Goal: Information Seeking & Learning: Learn about a topic

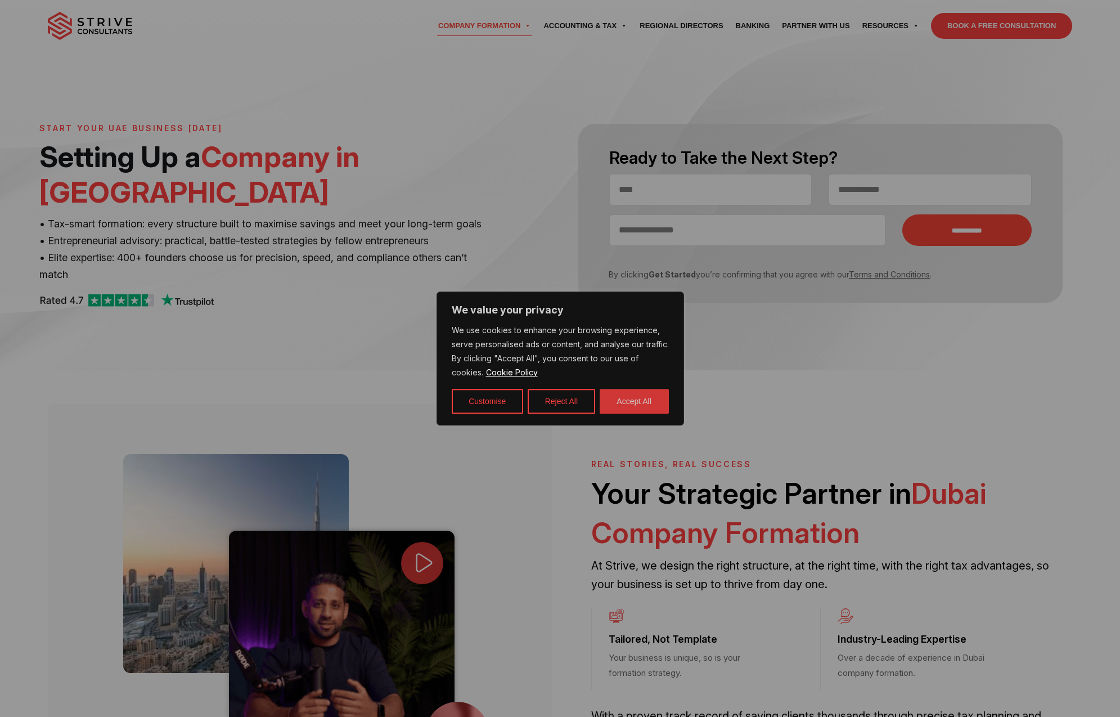
click at [633, 402] on button "Accept All" at bounding box center [634, 401] width 69 height 25
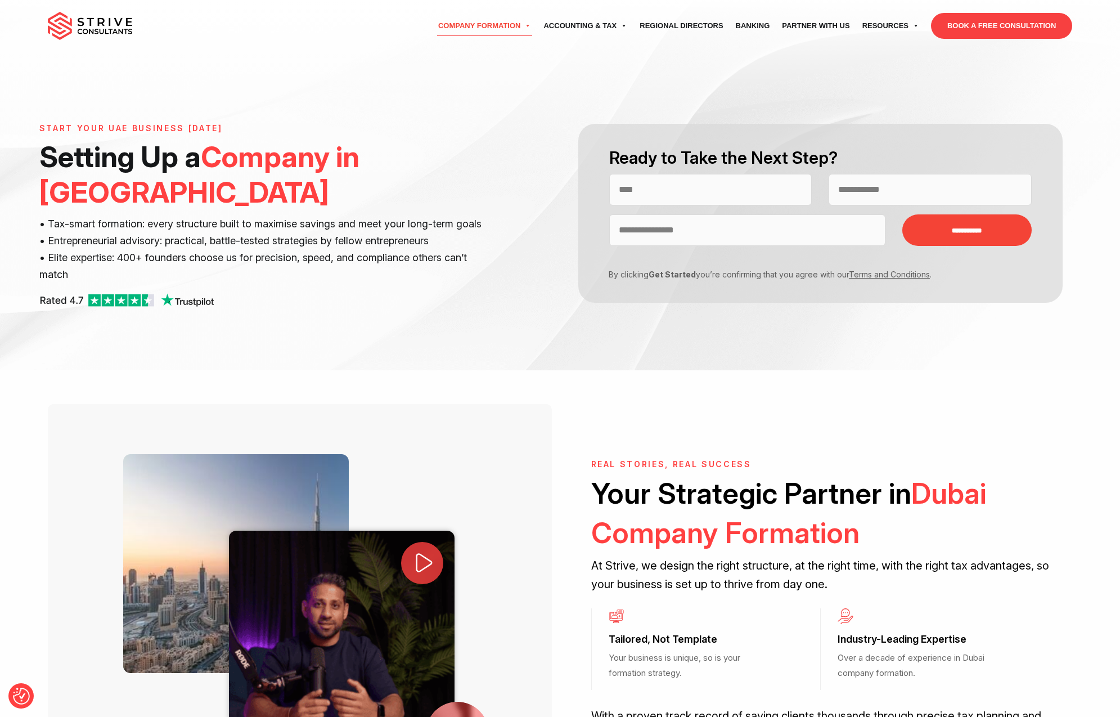
click at [73, 34] on img at bounding box center [90, 26] width 84 height 28
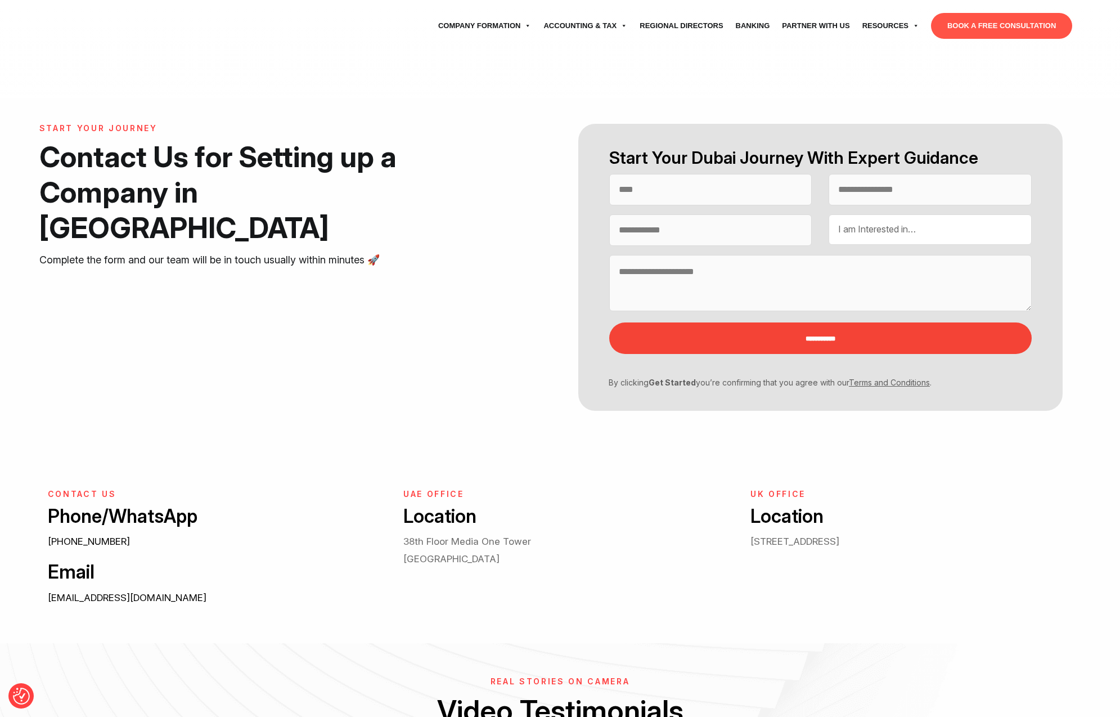
select select "Contact form"
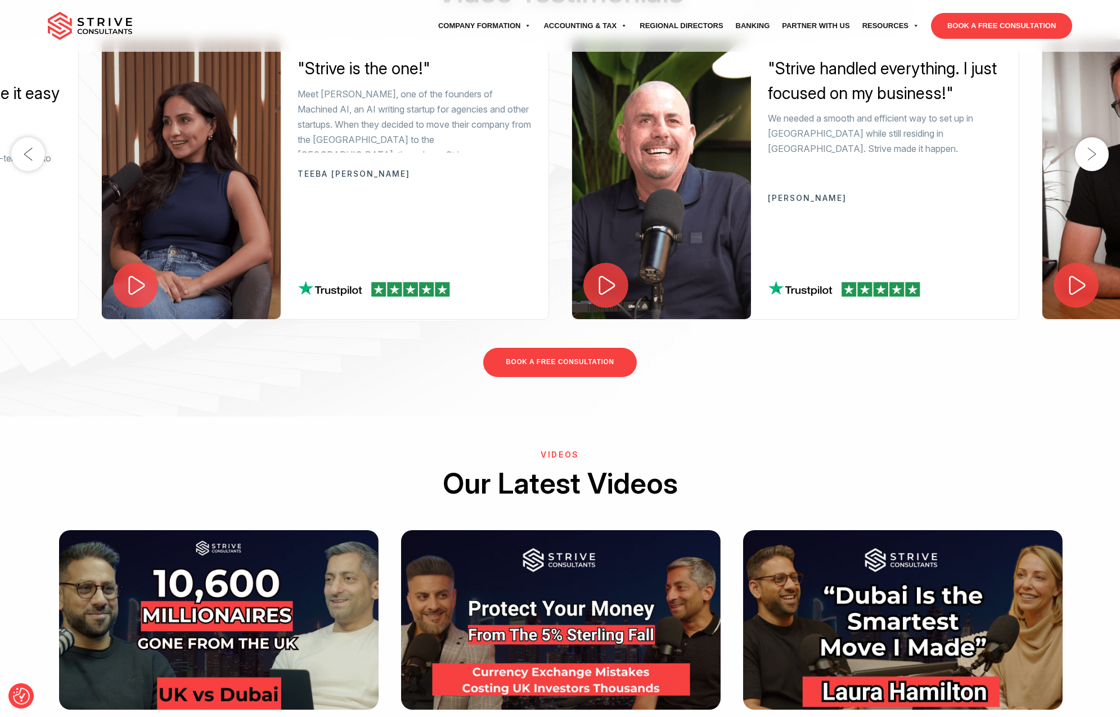
scroll to position [2051, 0]
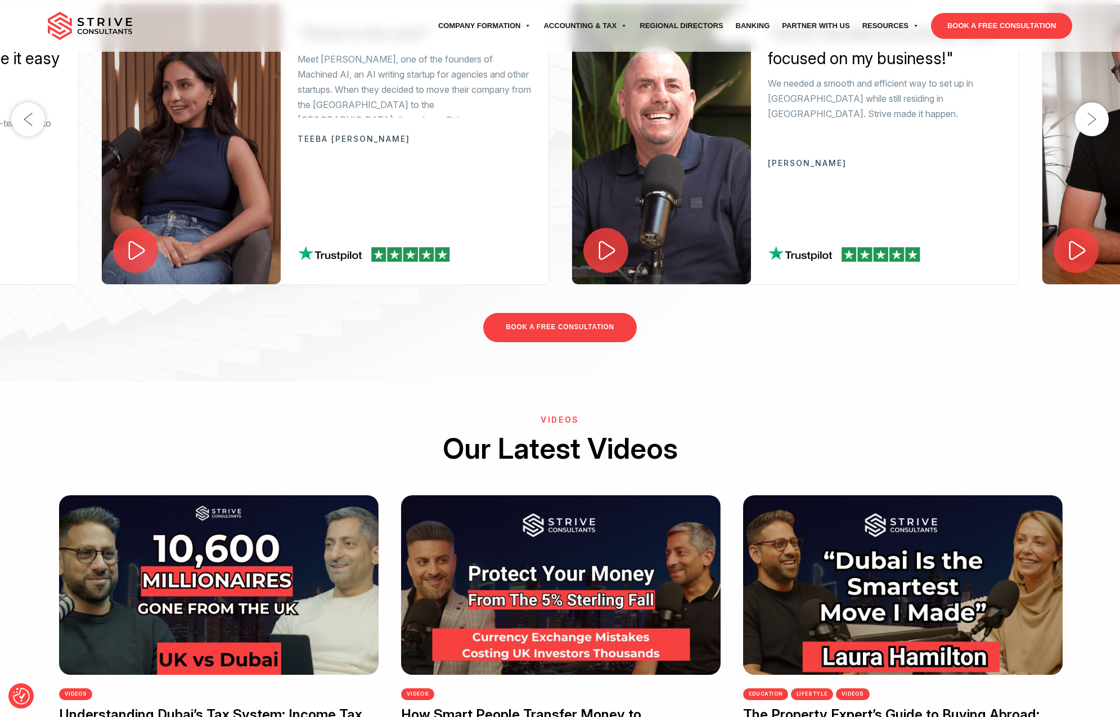
click at [824, 317] on div "BOOK A FREE CONSULTATION" at bounding box center [560, 327] width 1120 height 85
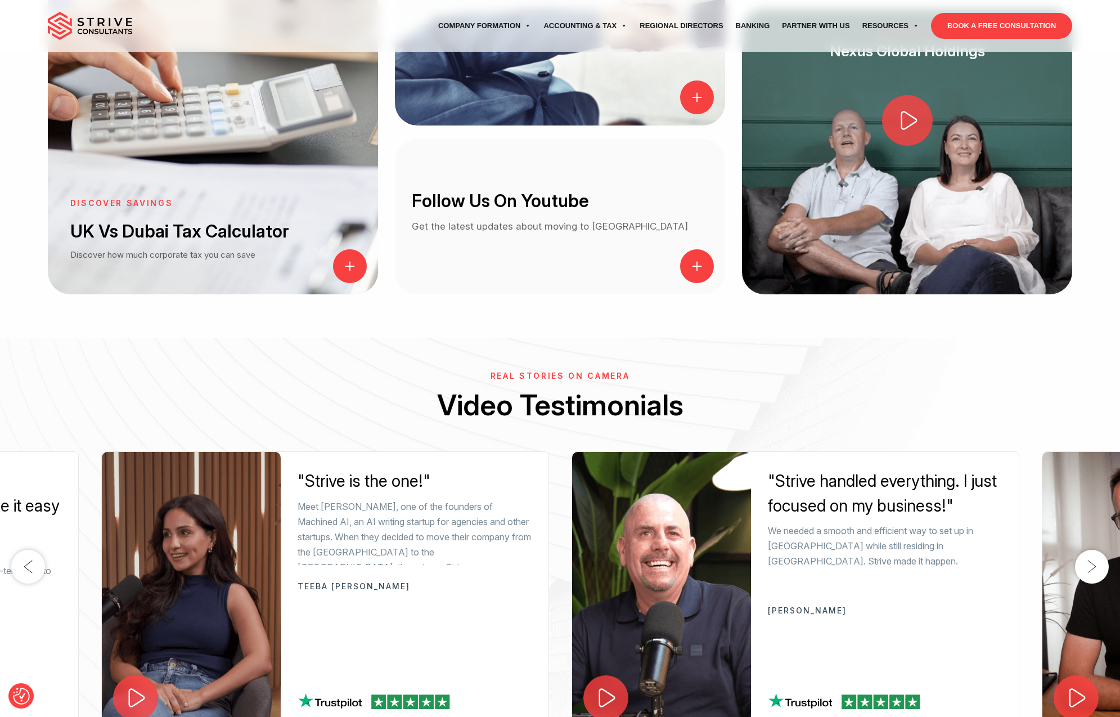
scroll to position [1549, 0]
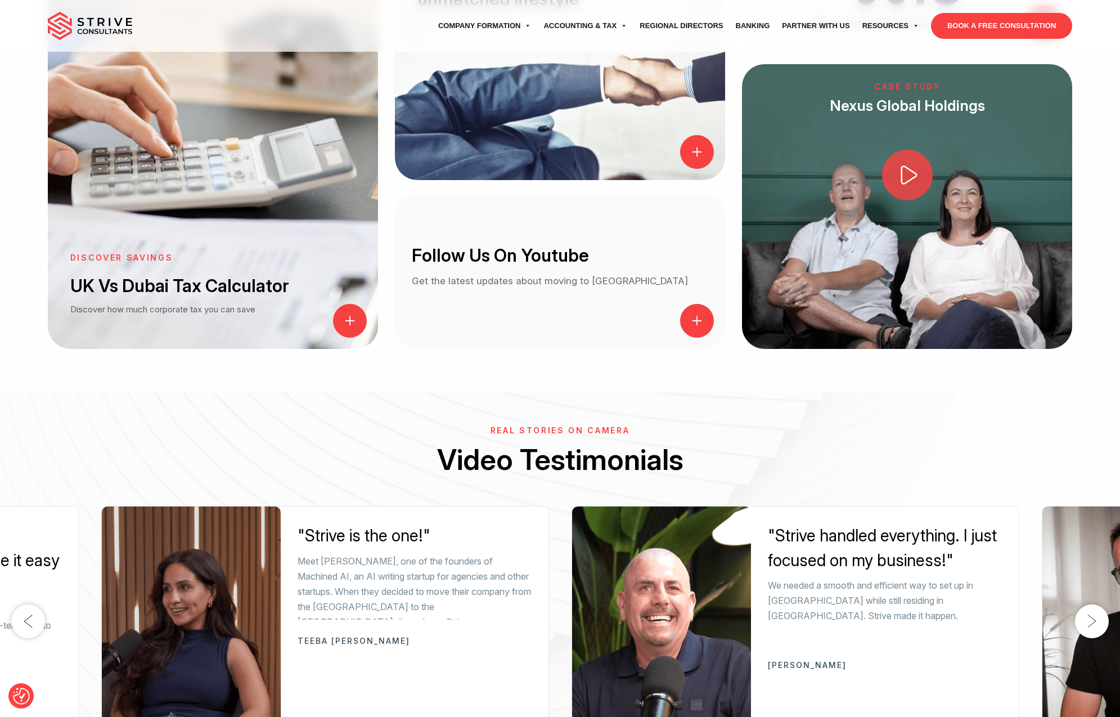
click at [836, 427] on h6 "Real Stories on Camera" at bounding box center [560, 431] width 1120 height 10
click at [29, 696] on img "Consent Preferences" at bounding box center [21, 696] width 17 height 17
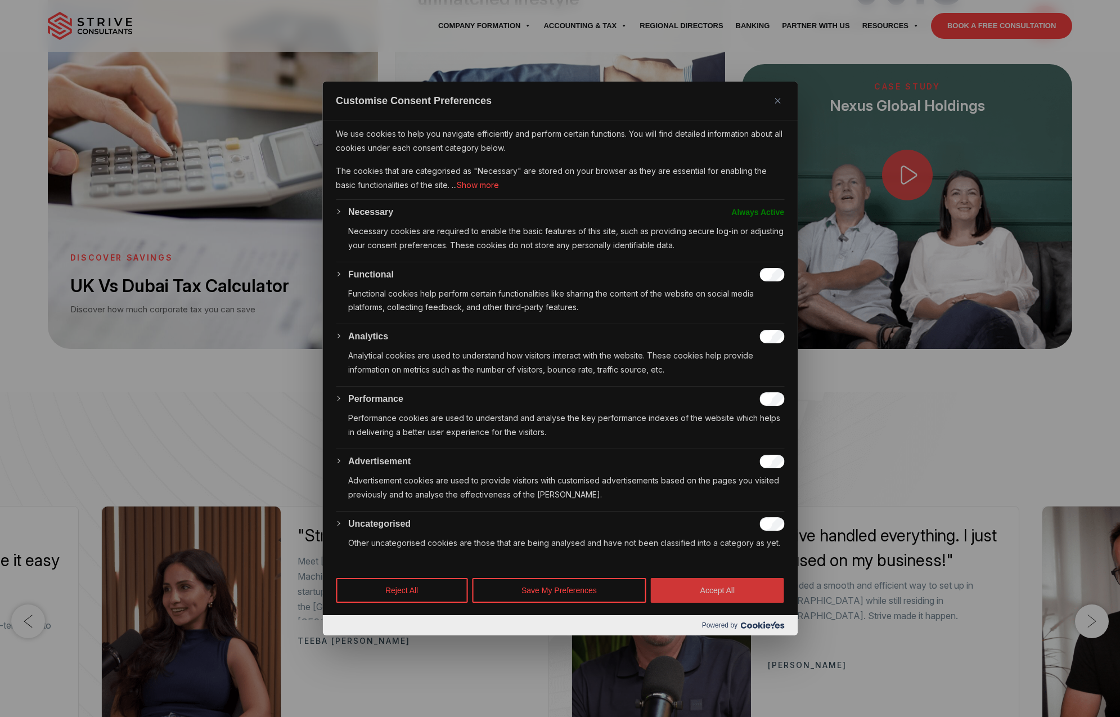
click at [715, 589] on button "Accept All" at bounding box center [717, 590] width 133 height 25
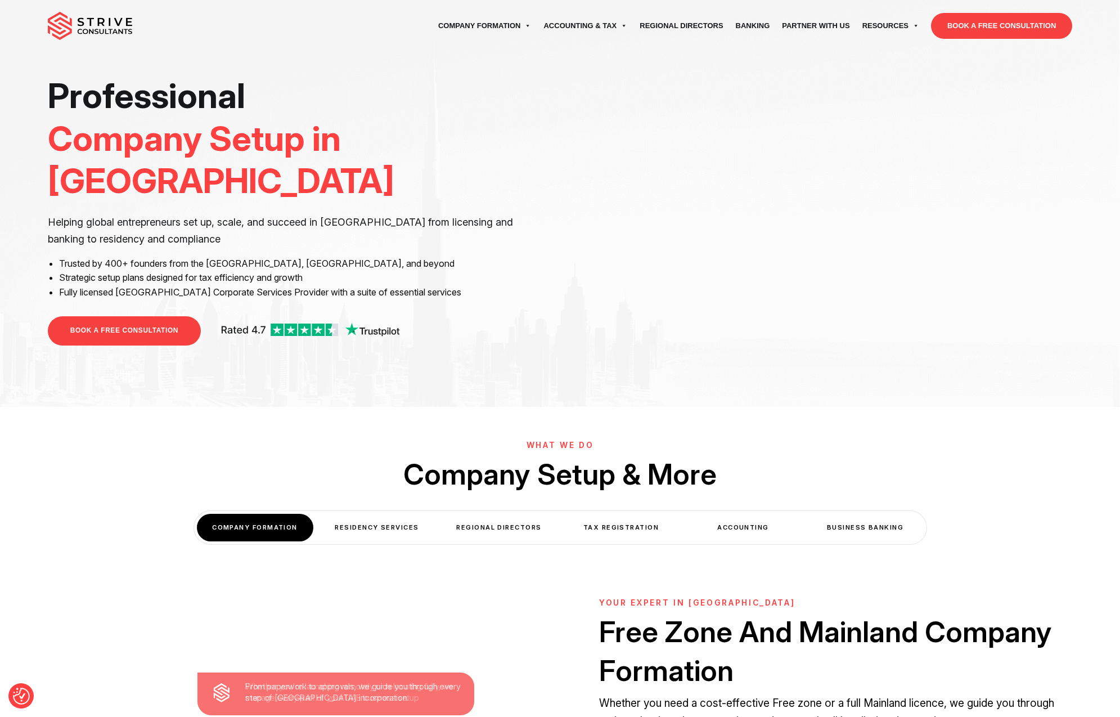
scroll to position [0, 0]
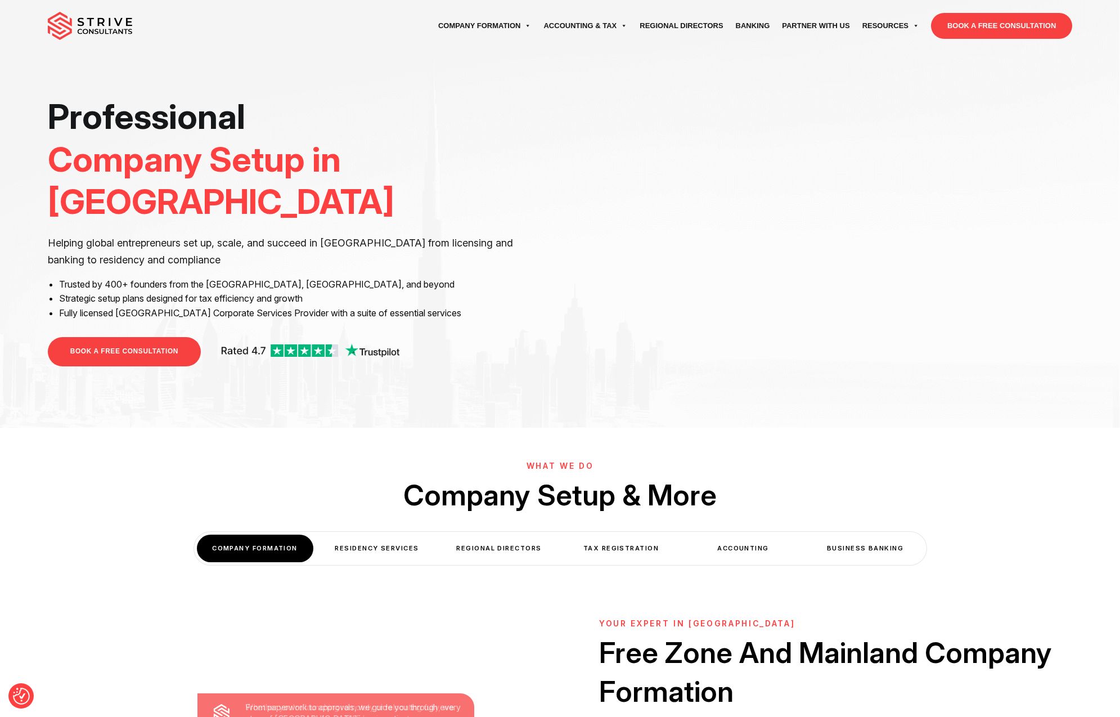
click at [556, 337] on div "Professional Company Setup in [GEOGRAPHIC_DATA] Helping global entrepreneurs se…" at bounding box center [560, 242] width 1042 height 293
